Goal: Task Accomplishment & Management: Complete application form

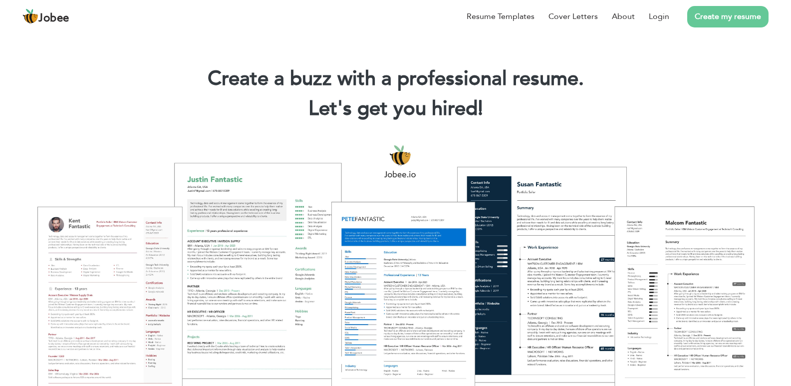
click at [728, 22] on link "Create my resume" at bounding box center [727, 16] width 81 height 21
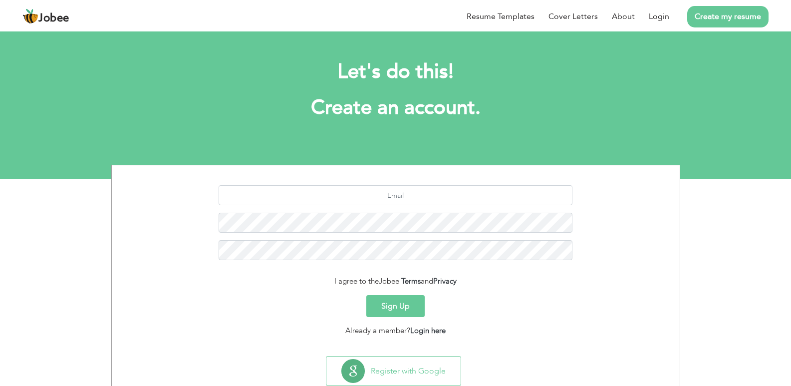
scroll to position [28, 0]
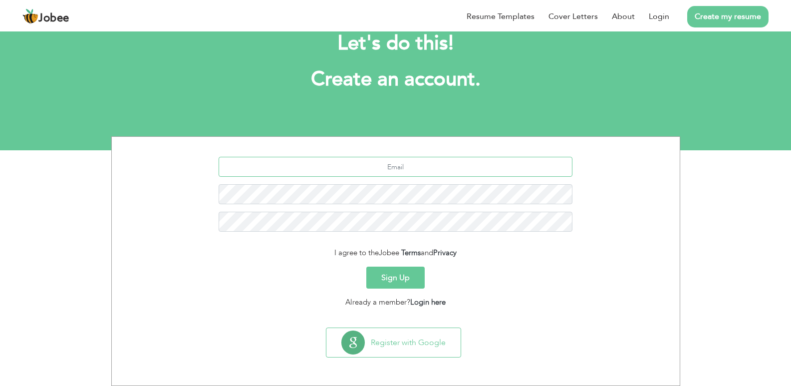
click at [440, 164] on input "text" at bounding box center [396, 167] width 354 height 20
type input "[EMAIL_ADDRESS][DOMAIN_NAME]"
click at [408, 281] on button "Sign Up" at bounding box center [395, 277] width 58 height 22
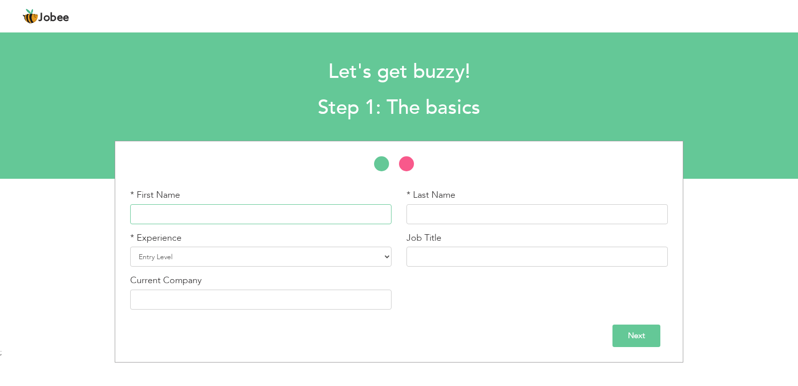
click at [223, 214] on input "text" at bounding box center [260, 214] width 261 height 20
type input "Asad"
click at [469, 217] on input "text" at bounding box center [537, 214] width 261 height 20
